Goal: Obtain resource: Download file/media

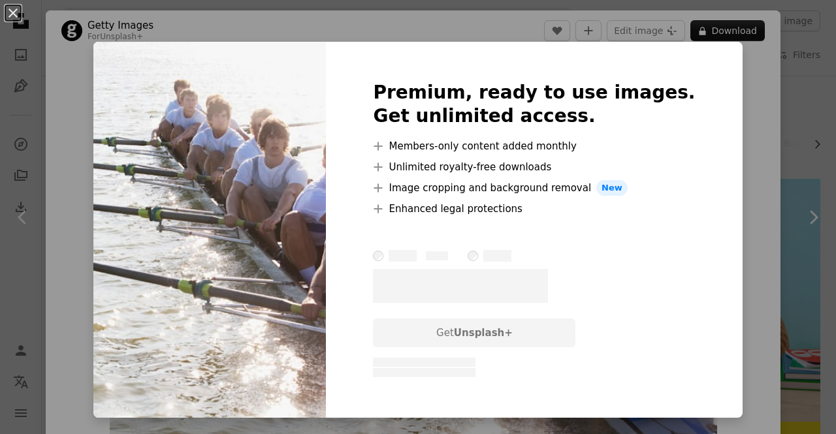
scroll to position [7836, 0]
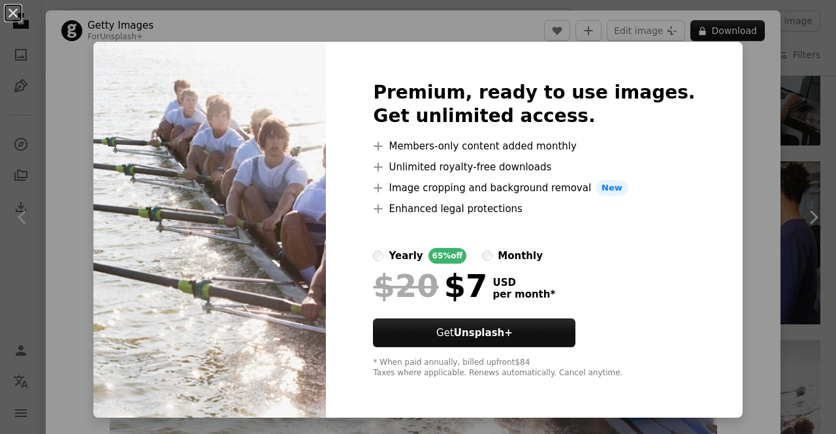
click at [720, 179] on div "An X shape Premium, ready to use images. Get unlimited access. A plus sign Memb…" at bounding box center [418, 217] width 836 height 434
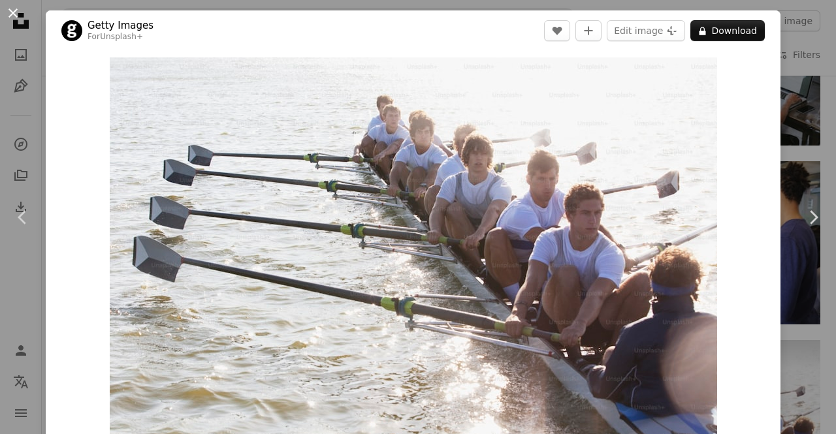
click at [12, 12] on button "An X shape" at bounding box center [13, 13] width 16 height 16
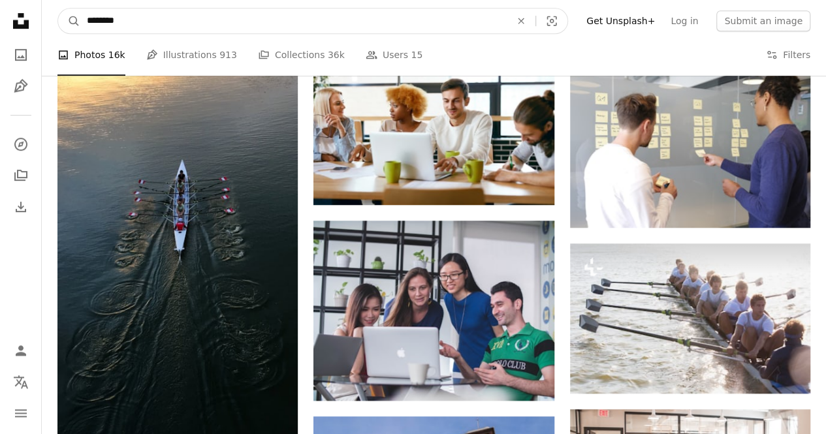
click at [153, 24] on input "********" at bounding box center [293, 20] width 426 height 25
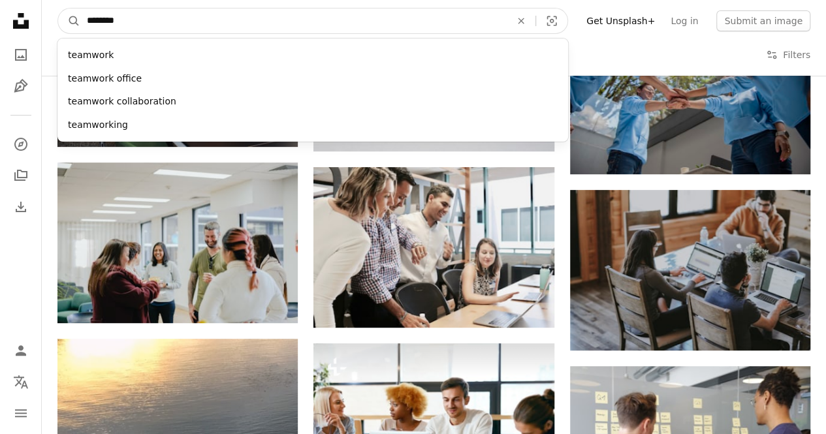
scroll to position [7515, 0]
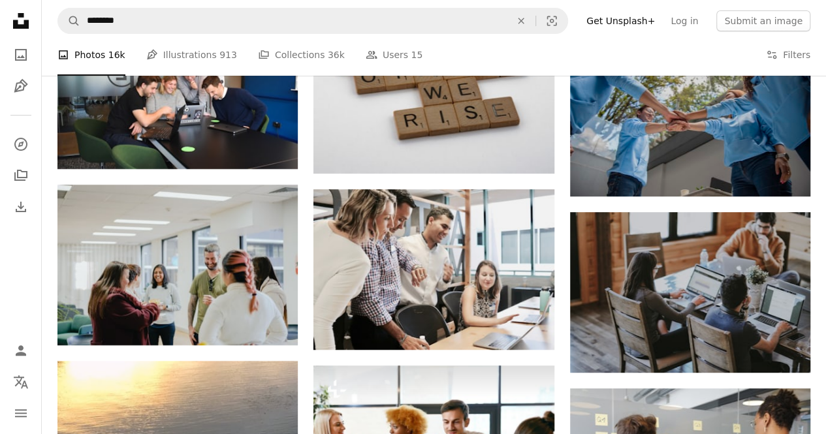
click at [684, 61] on div "A photo Photos 16k Pen Tool Illustrations 913 A stack of folders Collections 36…" at bounding box center [433, 55] width 753 height 42
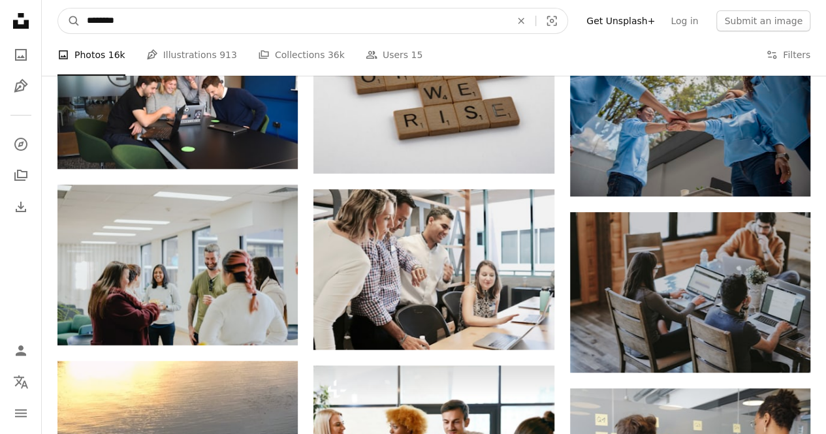
click at [453, 25] on input "********" at bounding box center [293, 20] width 426 height 25
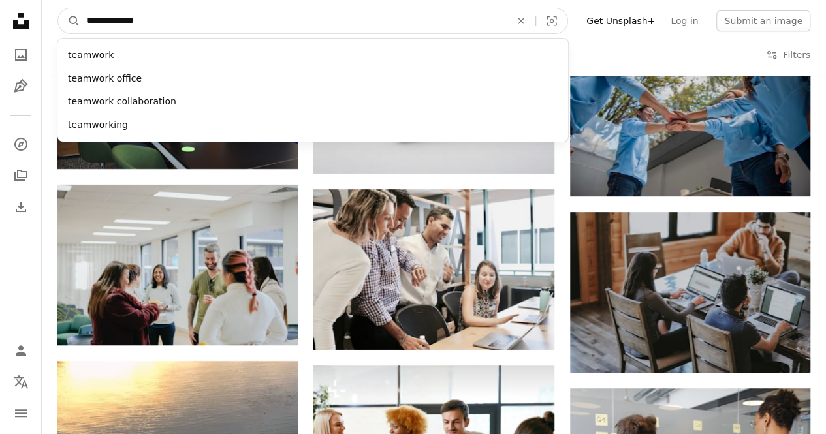
type input "**********"
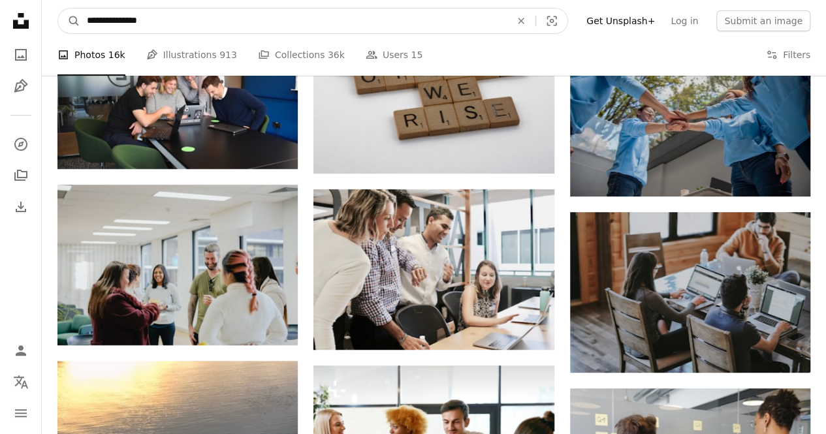
click button "A magnifying glass" at bounding box center [69, 20] width 22 height 25
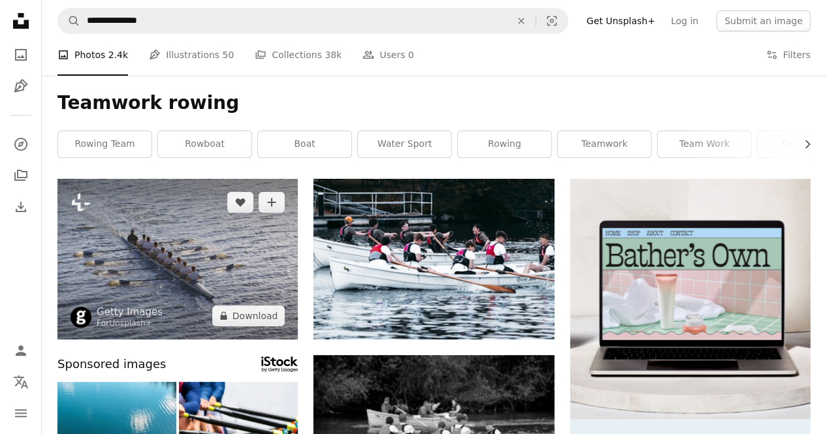
click at [156, 263] on img at bounding box center [177, 259] width 240 height 161
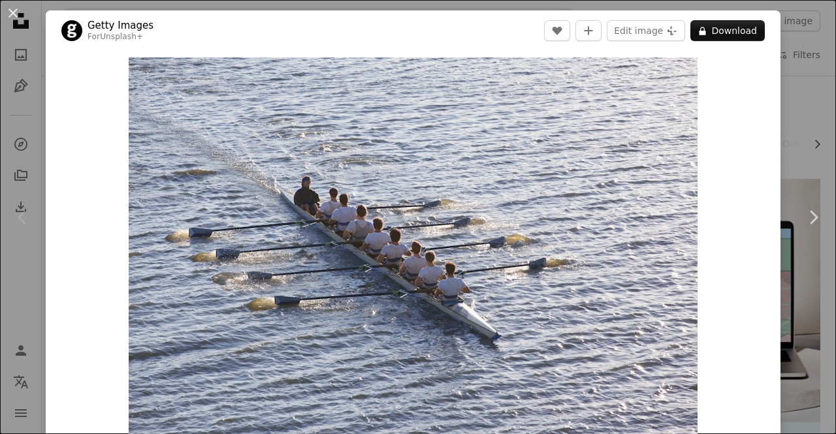
scroll to position [5, 0]
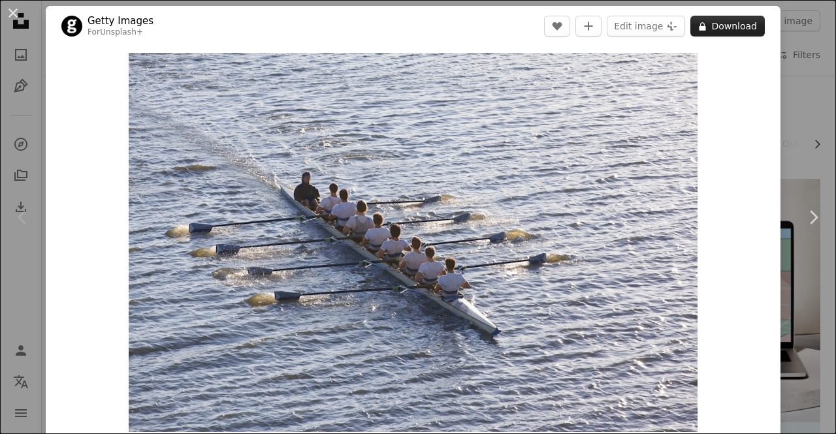
click at [712, 22] on button "A lock Download" at bounding box center [727, 26] width 74 height 21
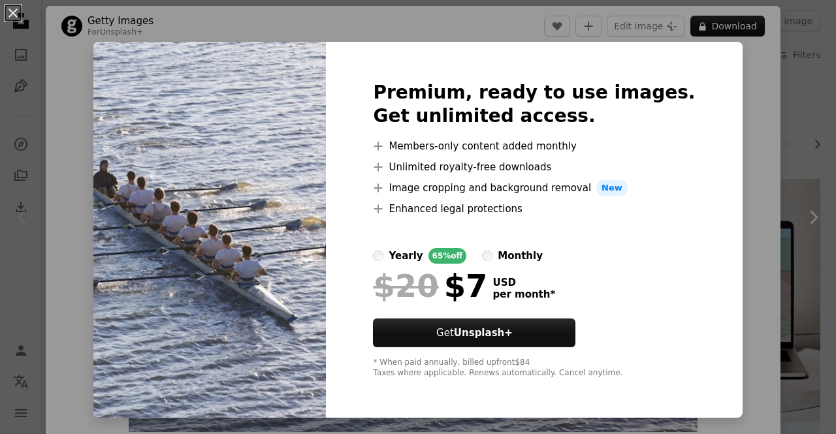
click at [723, 132] on div "An X shape Premium, ready to use images. Get unlimited access. A plus sign Memb…" at bounding box center [418, 217] width 836 height 434
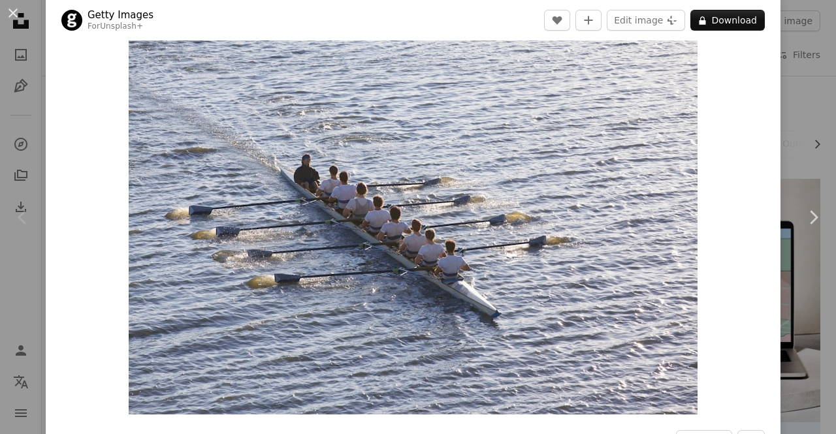
scroll to position [22, 0]
click at [790, 165] on link "Chevron right" at bounding box center [813, 217] width 46 height 125
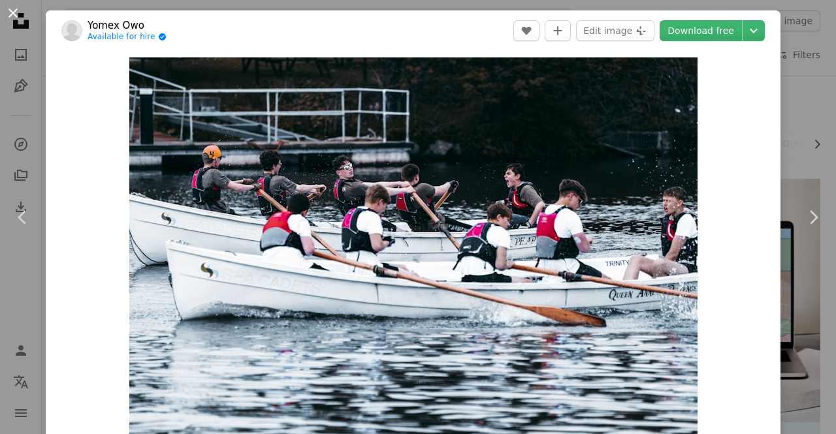
click at [10, 11] on button "An X shape" at bounding box center [13, 13] width 16 height 16
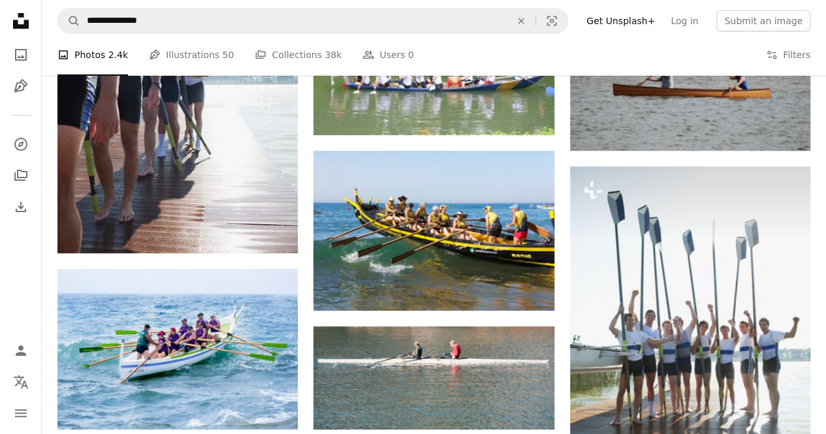
scroll to position [2388, 0]
